Goal: Information Seeking & Learning: Learn about a topic

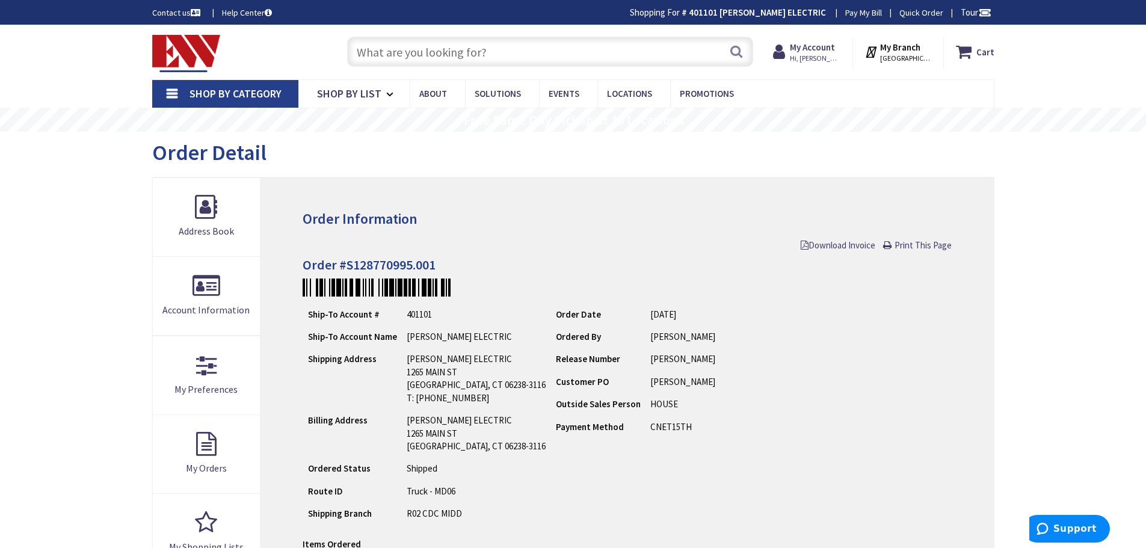
click at [387, 60] on input "text" at bounding box center [550, 52] width 406 height 30
type input "flood light"
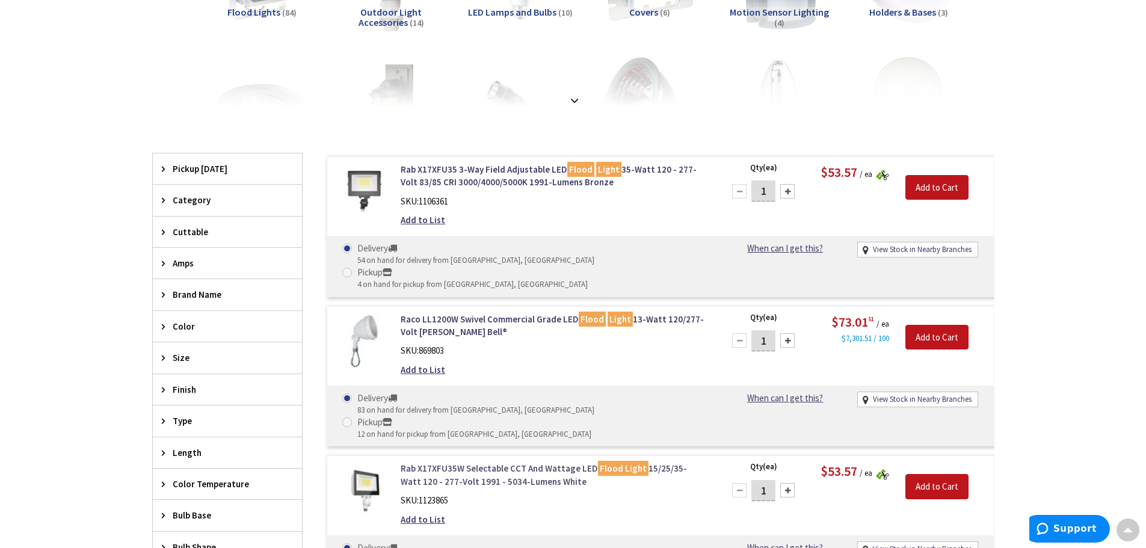
click at [521, 462] on link "Rab X17XFU35W Selectable CCT And Wattage LED Flood Light 15/25/35-Watt 120 - 27…" at bounding box center [554, 475] width 306 height 26
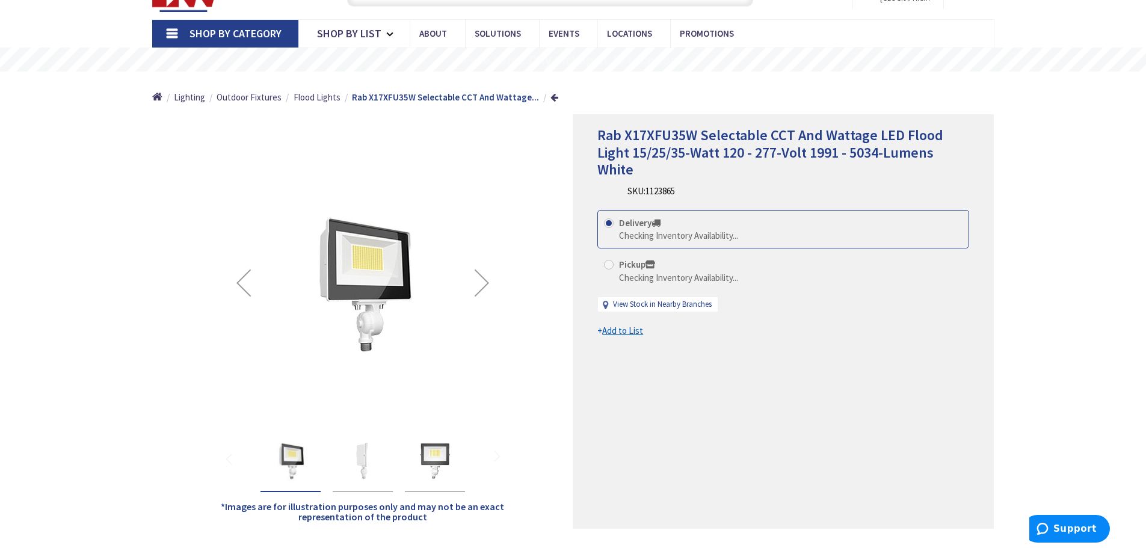
click at [353, 466] on img "Rab X17XFU35W Selectable CCT And Wattage LED Flood Light 15/25/35-Watt 120 - 27…" at bounding box center [363, 461] width 48 height 48
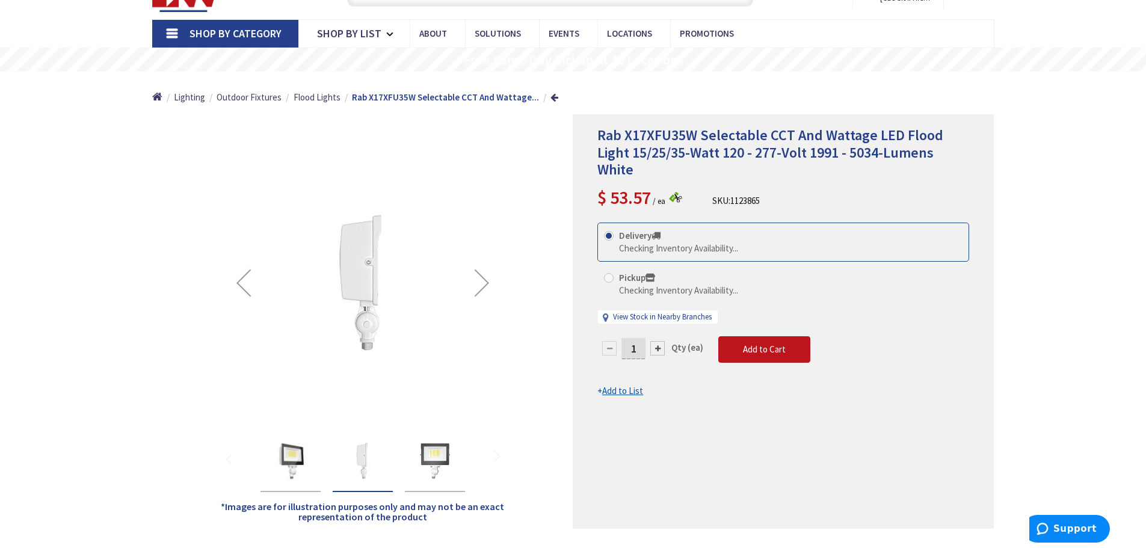
click at [409, 455] on div "Rab X17XFU35W Selectable CCT And Wattage LED Flood Light 15/25/35-Watt 120 - 27…" at bounding box center [435, 461] width 60 height 61
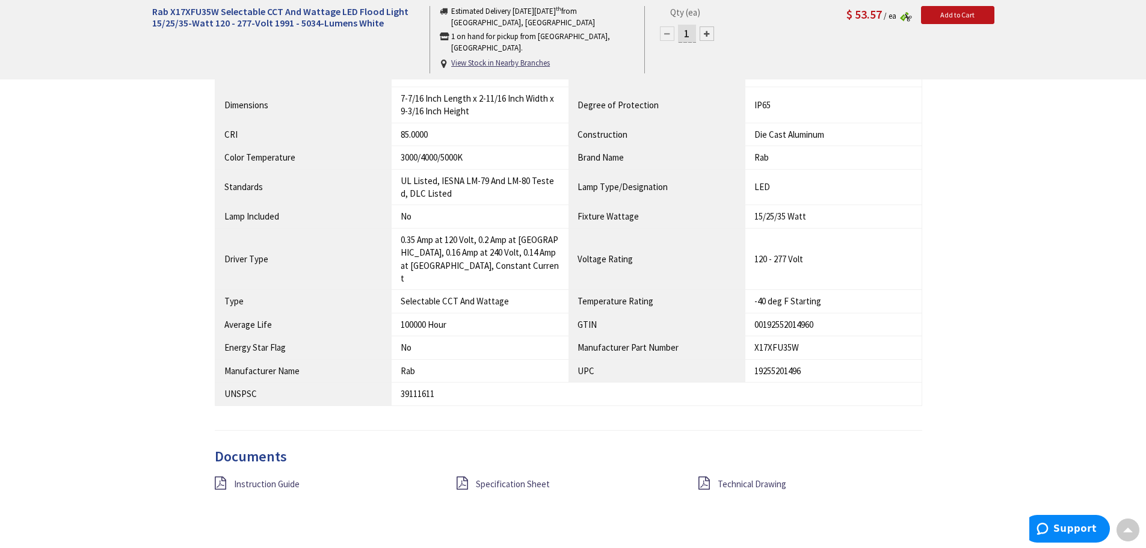
scroll to position [1083, 0]
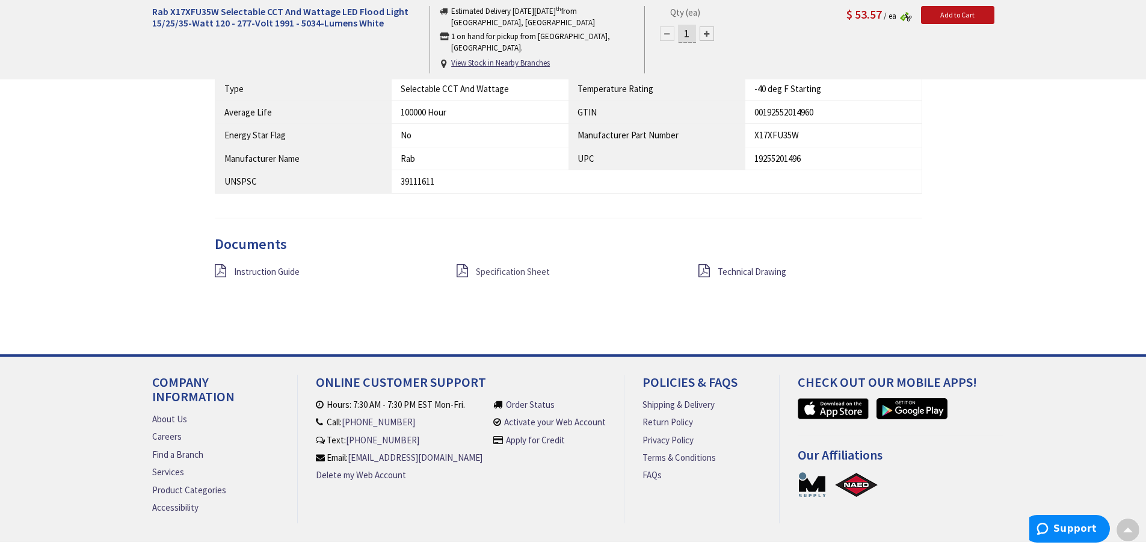
click at [490, 266] on span "Specification Sheet" at bounding box center [513, 271] width 74 height 11
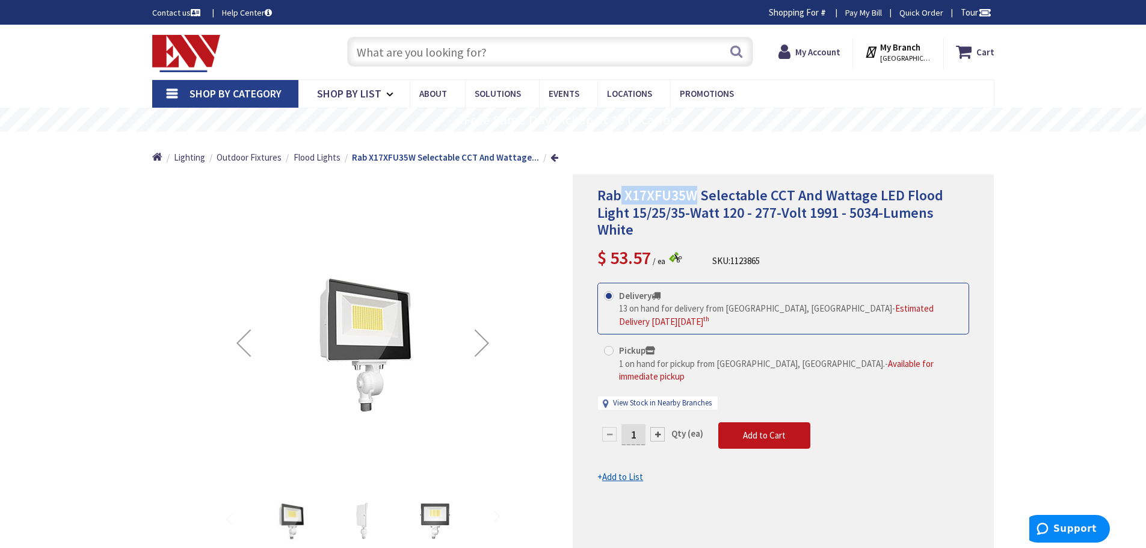
drag, startPoint x: 622, startPoint y: 199, endPoint x: 692, endPoint y: 198, distance: 70.4
click at [692, 198] on span "Rab X17XFU35W Selectable CCT And Wattage LED Flood Light 15/25/35-Watt 120 - 27…" at bounding box center [770, 213] width 346 height 54
click at [667, 179] on div "Rab X17XFU35W Selectable CCT And Wattage LED Flood Light 15/25/35-Watt 120 - 27…" at bounding box center [783, 381] width 421 height 414
drag, startPoint x: 696, startPoint y: 189, endPoint x: 624, endPoint y: 190, distance: 72.8
click at [624, 190] on span "Rab X17XFU35W Selectable CCT And Wattage LED Flood Light 15/25/35-Watt 120 - 27…" at bounding box center [770, 213] width 346 height 54
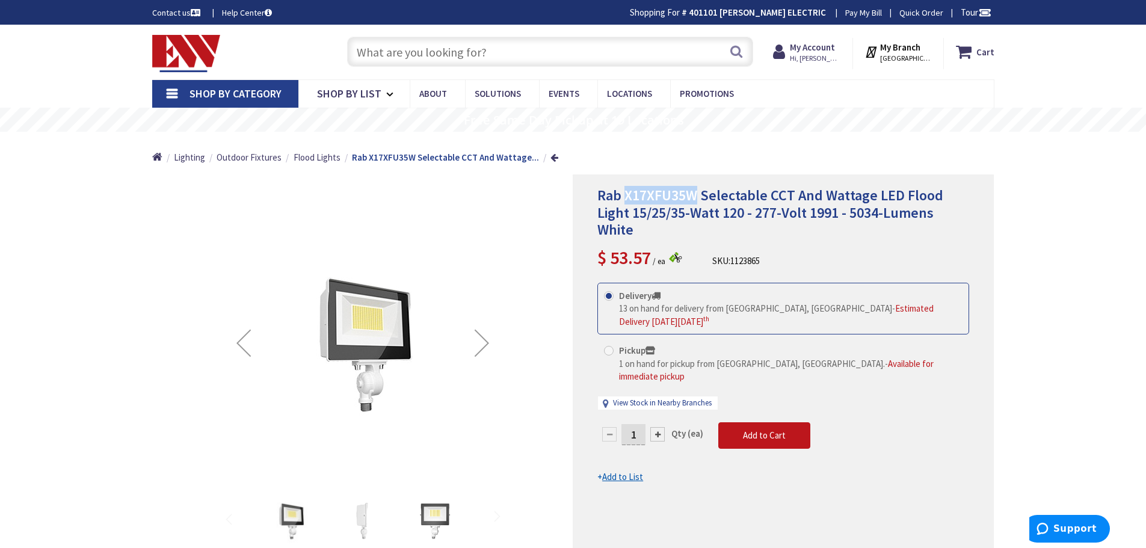
click at [624, 191] on span "Rab X17XFU35W Selectable CCT And Wattage LED Flood Light 15/25/35-Watt 120 - 27…" at bounding box center [770, 213] width 346 height 54
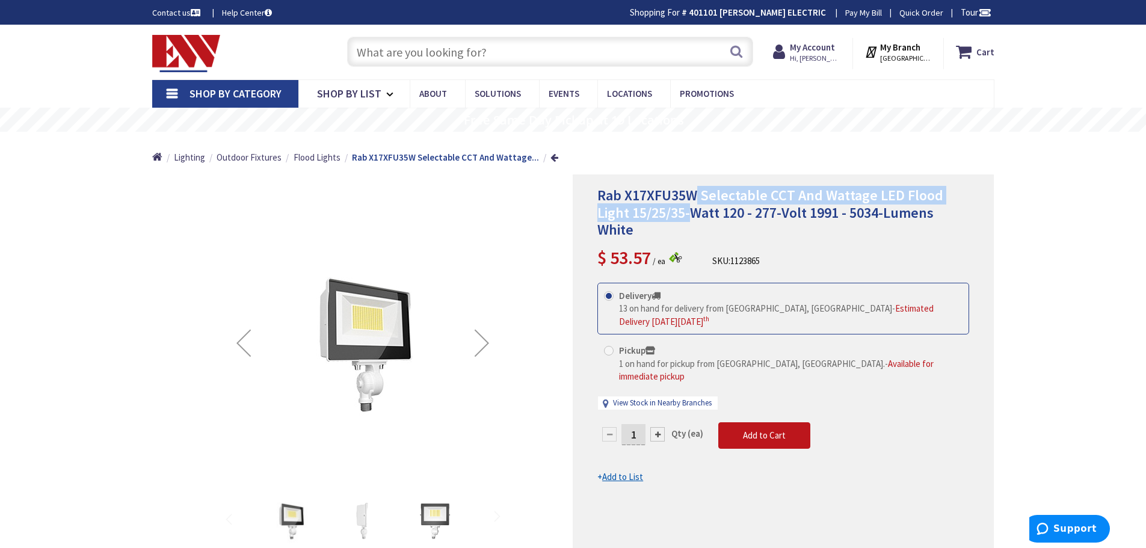
drag, startPoint x: 624, startPoint y: 191, endPoint x: 703, endPoint y: 206, distance: 80.2
click at [696, 206] on span "Rab X17XFU35W Selectable CCT And Wattage LED Flood Light 15/25/35-Watt 120 - 27…" at bounding box center [770, 213] width 346 height 54
click at [703, 206] on span "Rab X17XFU35W Selectable CCT And Wattage LED Flood Light 15/25/35-Watt 120 - 27…" at bounding box center [770, 213] width 346 height 54
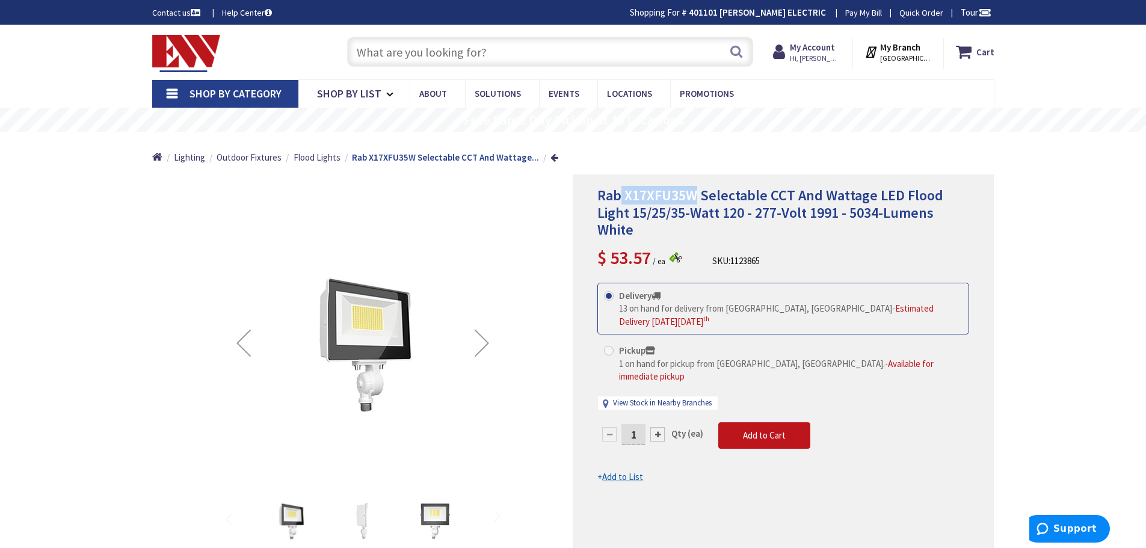
drag, startPoint x: 690, startPoint y: 193, endPoint x: 623, endPoint y: 192, distance: 67.4
click at [623, 192] on span "Rab X17XFU35W Selectable CCT And Wattage LED Flood Light 15/25/35-Watt 120 - 27…" at bounding box center [770, 213] width 346 height 54
drag, startPoint x: 633, startPoint y: 197, endPoint x: 689, endPoint y: 199, distance: 55.4
click at [689, 199] on span "Rab X17XFU35W Selectable CCT And Wattage LED Flood Light 15/25/35-Watt 120 - 27…" at bounding box center [770, 213] width 346 height 54
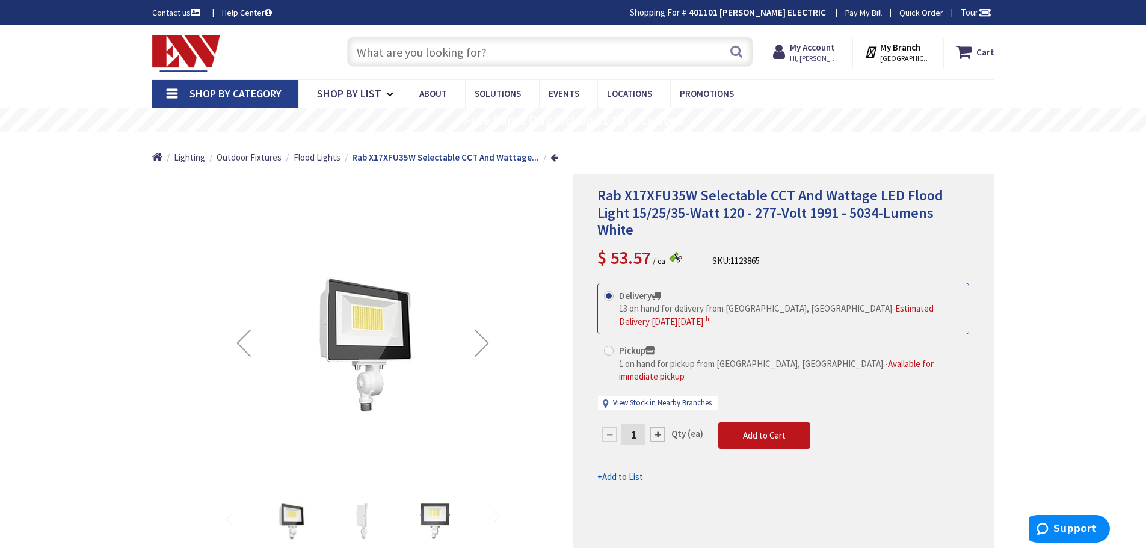
click at [693, 199] on span "Rab X17XFU35W Selectable CCT And Wattage LED Flood Light 15/25/35-Watt 120 - 27…" at bounding box center [770, 213] width 346 height 54
drag, startPoint x: 696, startPoint y: 191, endPoint x: 626, endPoint y: 197, distance: 70.0
click at [626, 197] on span "Rab X17XFU35W Selectable CCT And Wattage LED Flood Light 15/25/35-Watt 120 - 27…" at bounding box center [770, 213] width 346 height 54
drag, startPoint x: 626, startPoint y: 197, endPoint x: 704, endPoint y: 198, distance: 78.8
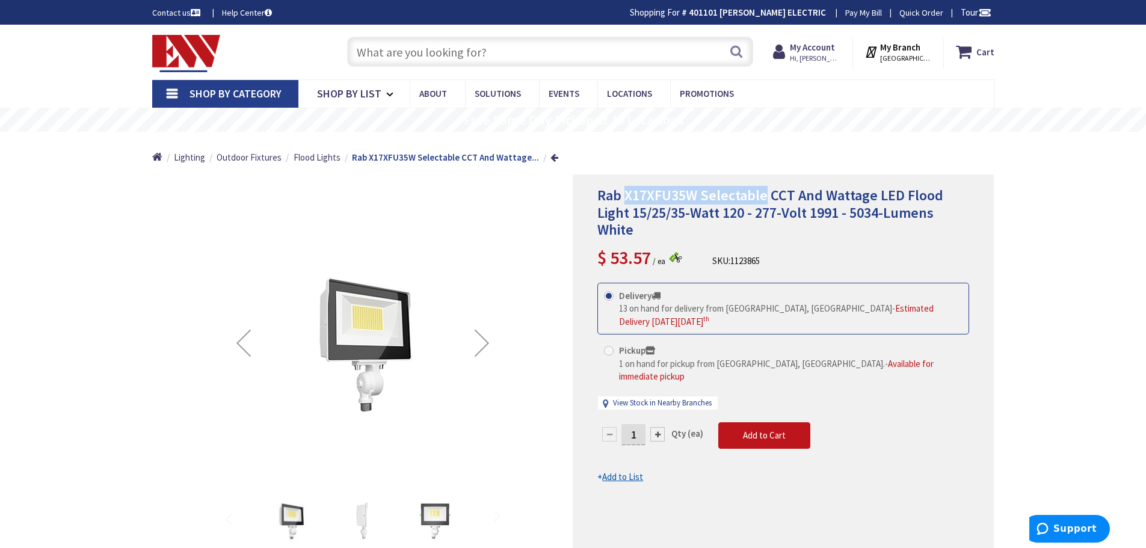
click at [704, 198] on span "Rab X17XFU35W Selectable CCT And Wattage LED Flood Light 15/25/35-Watt 120 - 27…" at bounding box center [770, 213] width 346 height 54
click at [704, 196] on span "Rab X17XFU35W Selectable CCT And Wattage LED Flood Light 15/25/35-Watt 120 - 27…" at bounding box center [770, 213] width 346 height 54
drag, startPoint x: 696, startPoint y: 194, endPoint x: 623, endPoint y: 196, distance: 74.0
click at [623, 196] on span "Rab X17XFU35W Selectable CCT And Wattage LED Flood Light 15/25/35-Watt 120 - 27…" at bounding box center [770, 213] width 346 height 54
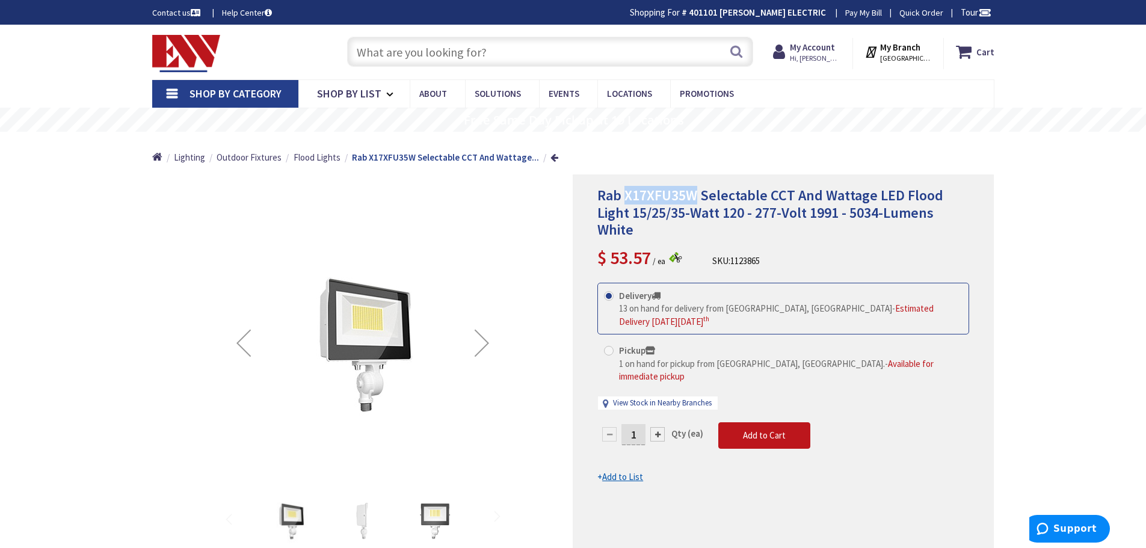
drag, startPoint x: 628, startPoint y: 196, endPoint x: 674, endPoint y: 196, distance: 45.7
click at [672, 196] on span "Rab X17XFU35W Selectable CCT And Wattage LED Flood Light 15/25/35-Watt 120 - 27…" at bounding box center [770, 213] width 346 height 54
click at [675, 196] on span "Rab X17XFU35W Selectable CCT And Wattage LED Flood Light 15/25/35-Watt 120 - 27…" at bounding box center [770, 213] width 346 height 54
drag, startPoint x: 698, startPoint y: 192, endPoint x: 627, endPoint y: 196, distance: 71.7
click at [627, 196] on span "Rab X17XFU35W Selectable CCT And Wattage LED Flood Light 15/25/35-Watt 120 - 27…" at bounding box center [770, 213] width 346 height 54
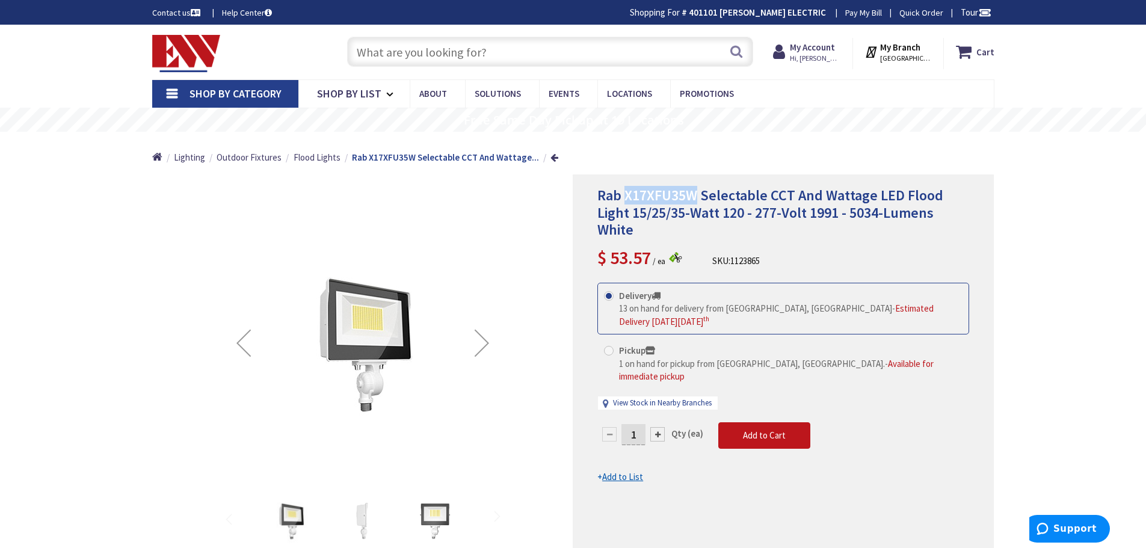
click at [627, 196] on span "Rab X17XFU35W Selectable CCT And Wattage LED Flood Light 15/25/35-Watt 120 - 27…" at bounding box center [770, 213] width 346 height 54
drag, startPoint x: 627, startPoint y: 196, endPoint x: 737, endPoint y: 197, distance: 110.7
click at [737, 197] on span "Rab X17XFU35W Selectable CCT And Wattage LED Flood Light 15/25/35-Watt 120 - 27…" at bounding box center [770, 213] width 346 height 54
click at [705, 195] on span "Rab X17XFU35W Selectable CCT And Wattage LED Flood Light 15/25/35-Watt 120 - 27…" at bounding box center [770, 213] width 346 height 54
drag, startPoint x: 698, startPoint y: 195, endPoint x: 627, endPoint y: 195, distance: 71.6
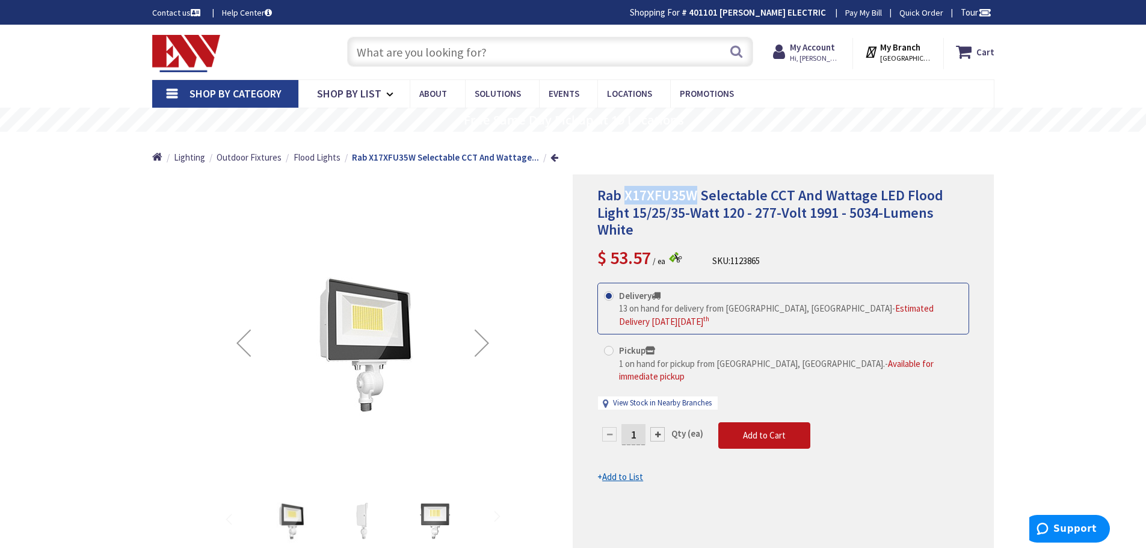
click at [627, 195] on span "Rab X17XFU35W Selectable CCT And Wattage LED Flood Light 15/25/35-Watt 120 - 27…" at bounding box center [770, 213] width 346 height 54
click at [626, 195] on span "Rab X17XFU35W Selectable CCT And Wattage LED Flood Light 15/25/35-Watt 120 - 27…" at bounding box center [770, 213] width 346 height 54
drag, startPoint x: 626, startPoint y: 195, endPoint x: 670, endPoint y: 194, distance: 43.9
click at [670, 194] on span "Rab X17XFU35W Selectable CCT And Wattage LED Flood Light 15/25/35-Watt 120 - 27…" at bounding box center [770, 213] width 346 height 54
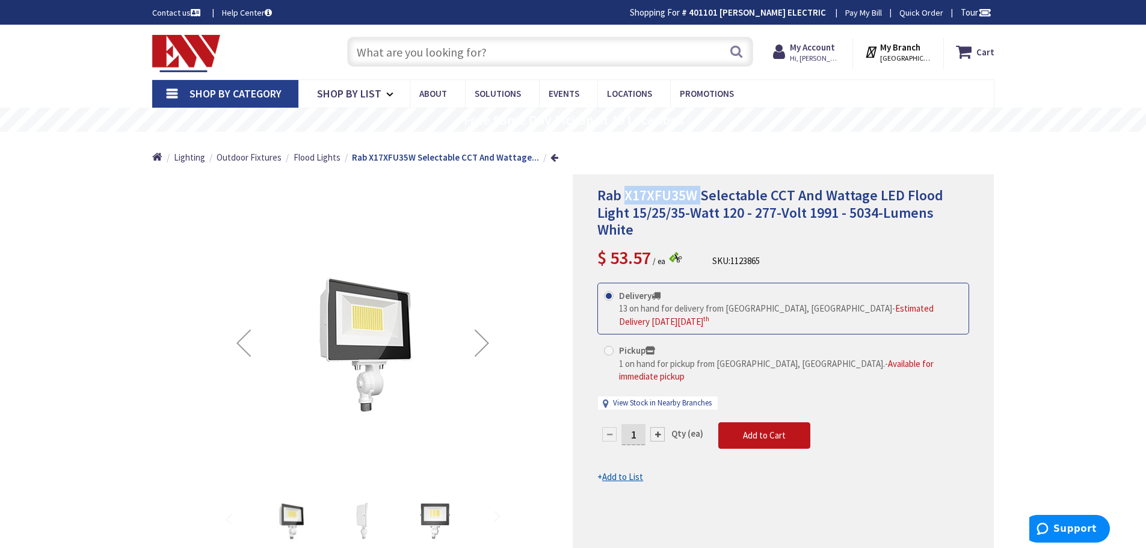
click at [671, 194] on span "Rab X17XFU35W Selectable CCT And Wattage LED Flood Light 15/25/35-Watt 120 - 27…" at bounding box center [770, 213] width 346 height 54
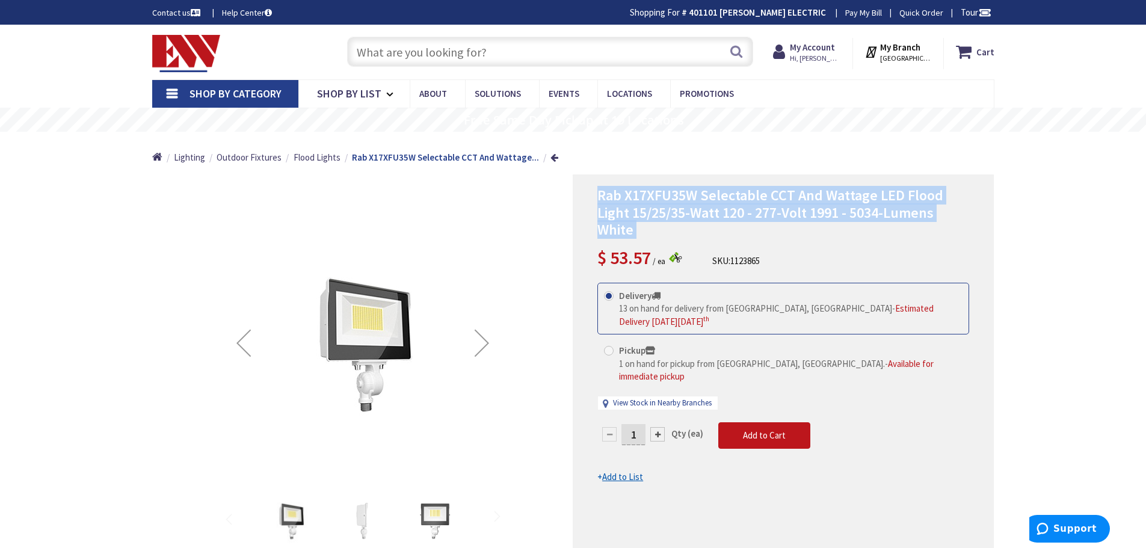
click at [671, 195] on span "Rab X17XFU35W Selectable CCT And Wattage LED Flood Light 15/25/35-Watt 120 - 27…" at bounding box center [770, 213] width 346 height 54
click at [670, 195] on span "Rab X17XFU35W Selectable CCT And Wattage LED Flood Light 15/25/35-Watt 120 - 27…" at bounding box center [770, 213] width 346 height 54
click at [669, 195] on span "Rab X17XFU35W Selectable CCT And Wattage LED Flood Light 15/25/35-Watt 120 - 27…" at bounding box center [770, 213] width 346 height 54
click at [656, 236] on h1 "Rab X17XFU35W Selectable CCT And Wattage LED Flood Light 15/25/35-Watt 120 - 27…" at bounding box center [783, 213] width 372 height 52
